Goal: Information Seeking & Learning: Learn about a topic

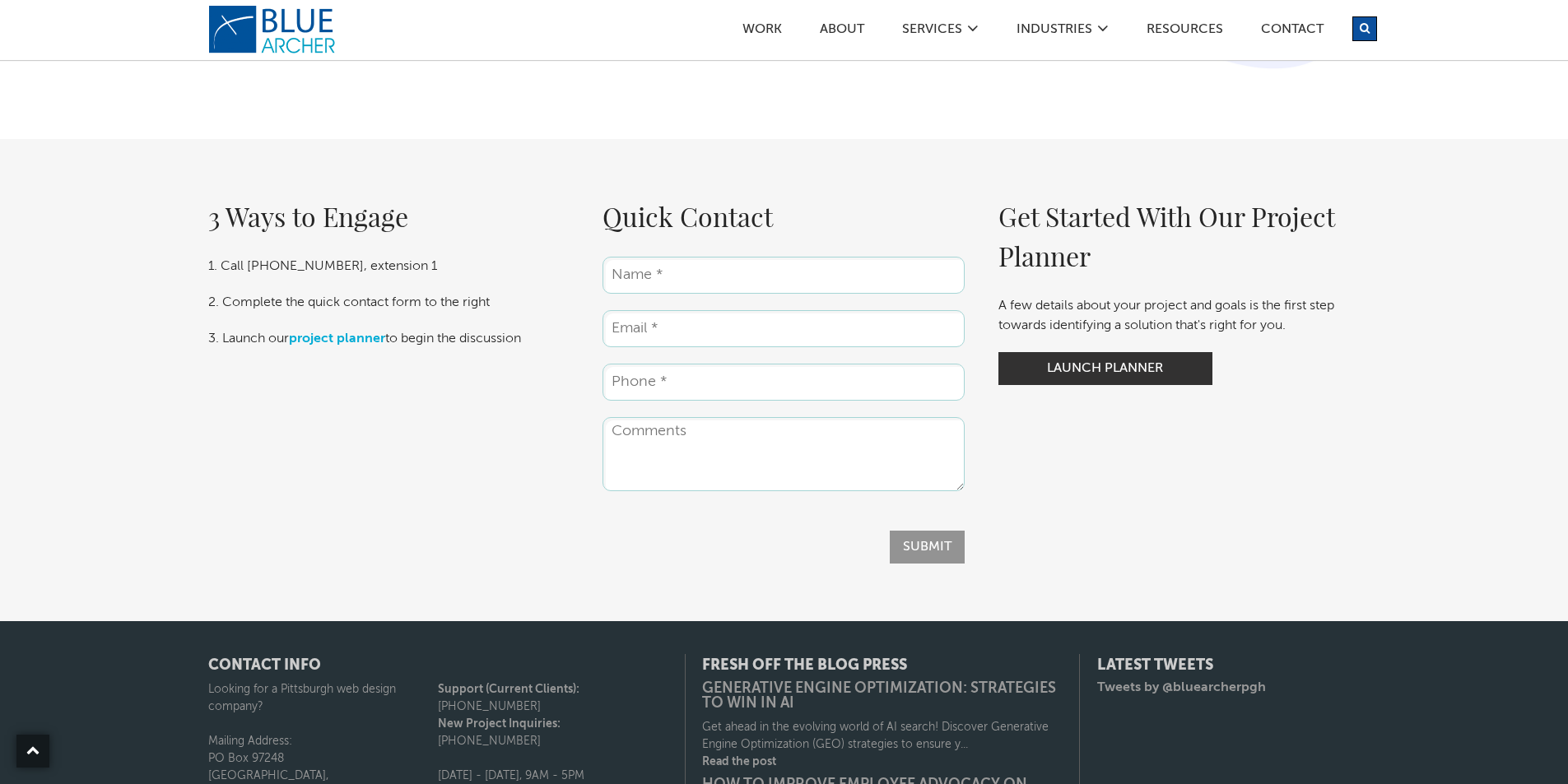
scroll to position [2890, 0]
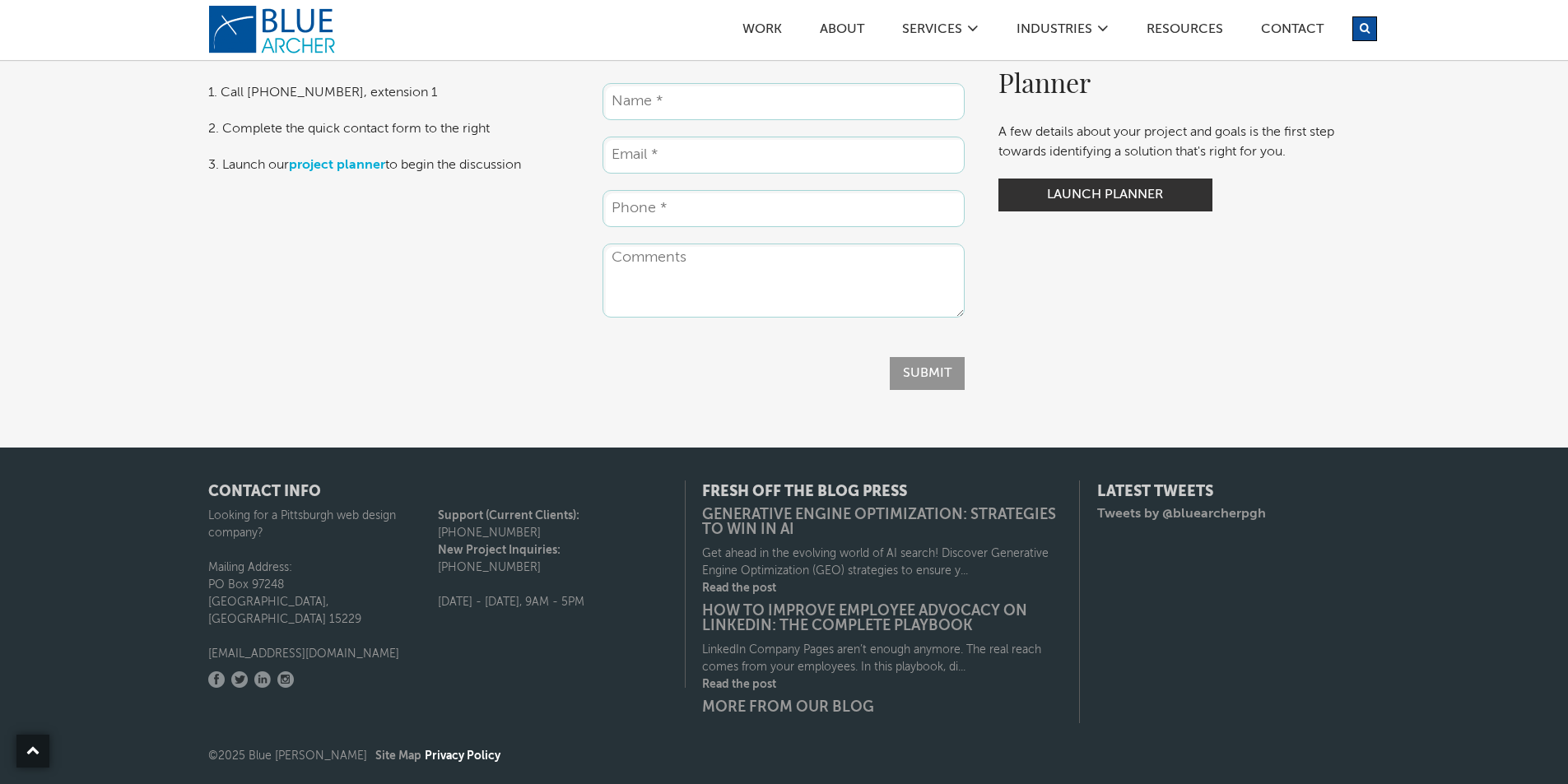
click at [425, 758] on link "Privacy Policy" at bounding box center [463, 756] width 76 height 11
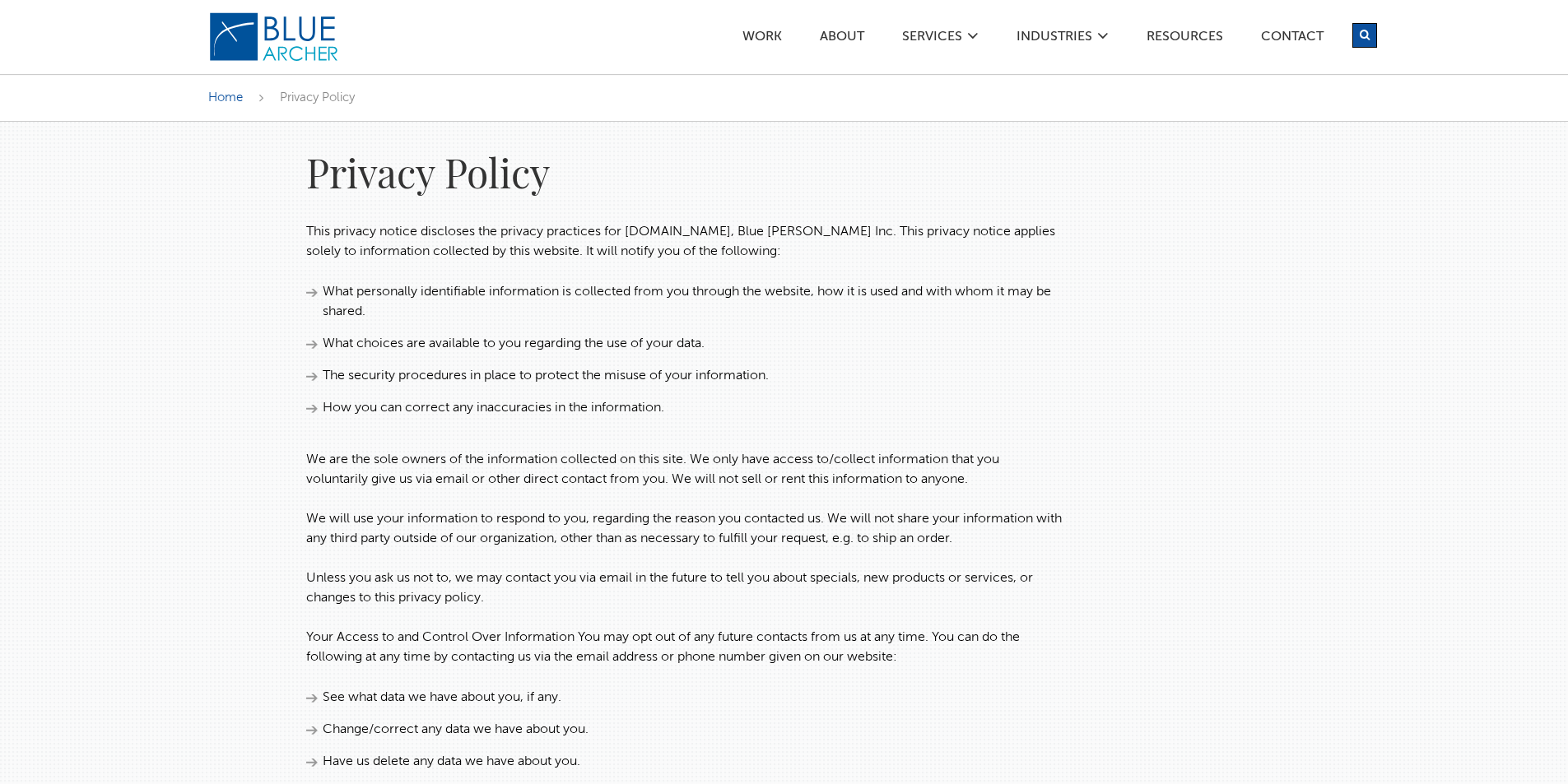
click at [497, 701] on li "See what data we have about you, if any." at bounding box center [685, 697] width 758 height 19
click at [313, 697] on li "See what data we have about you, if any." at bounding box center [685, 697] width 758 height 19
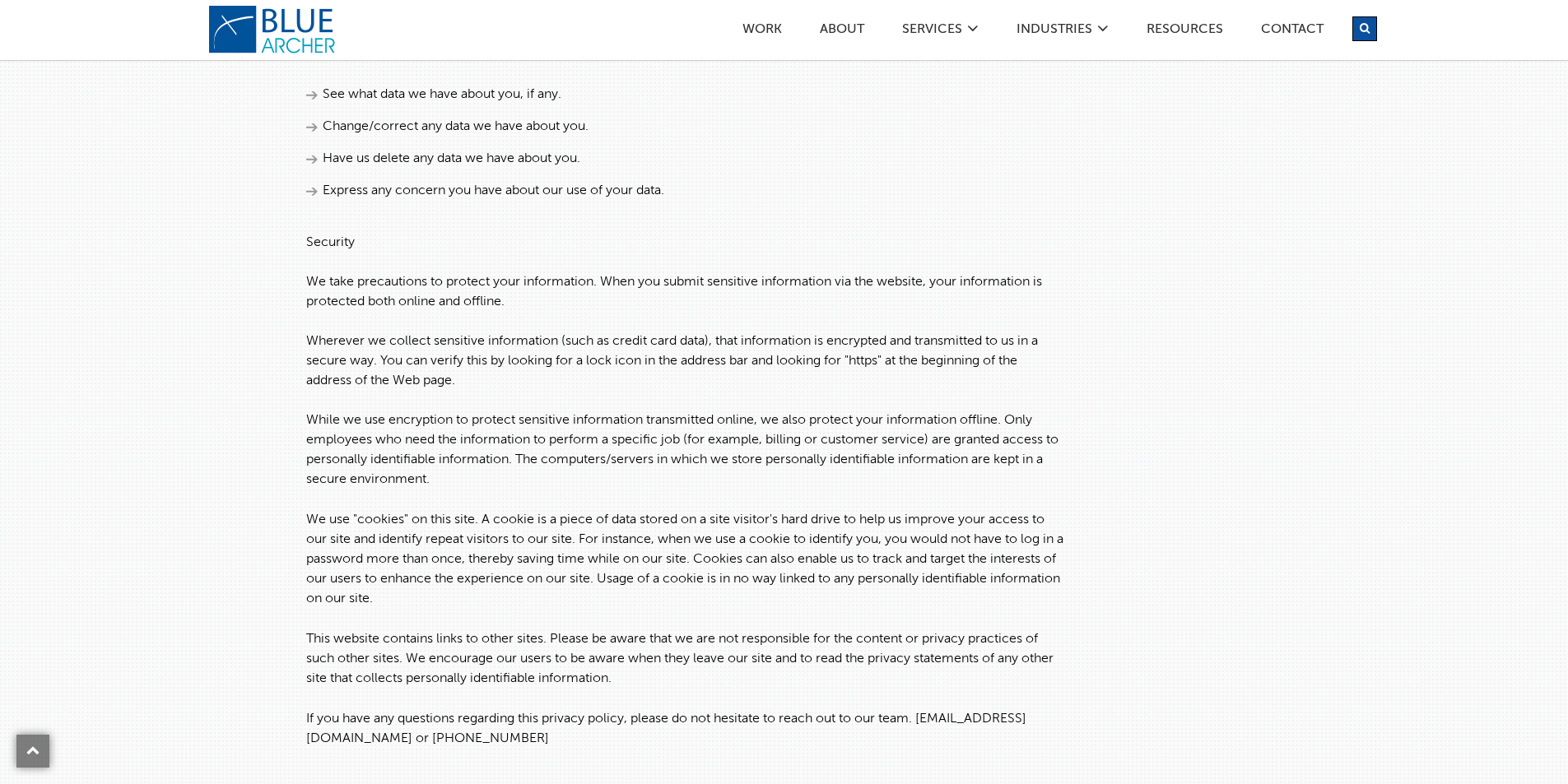
scroll to position [577, 0]
